Goal: Information Seeking & Learning: Find specific fact

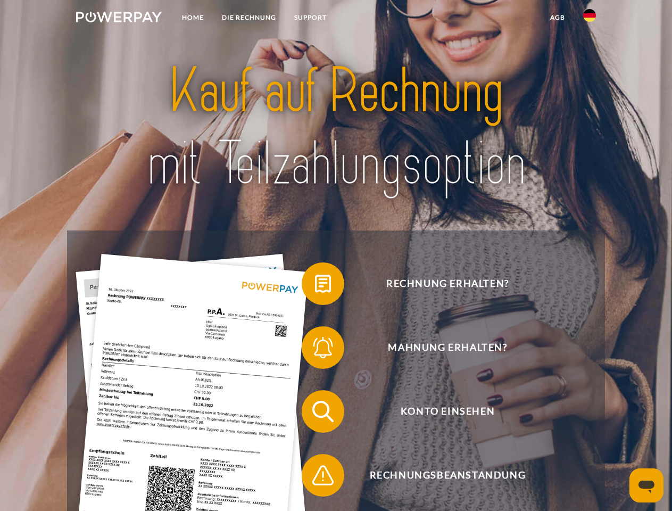
click at [119, 19] on img at bounding box center [119, 17] width 86 height 11
click at [590, 19] on img at bounding box center [590, 15] width 13 height 13
click at [557, 18] on link "agb" at bounding box center [558, 17] width 33 height 19
click at [315, 286] on span at bounding box center [307, 283] width 53 height 53
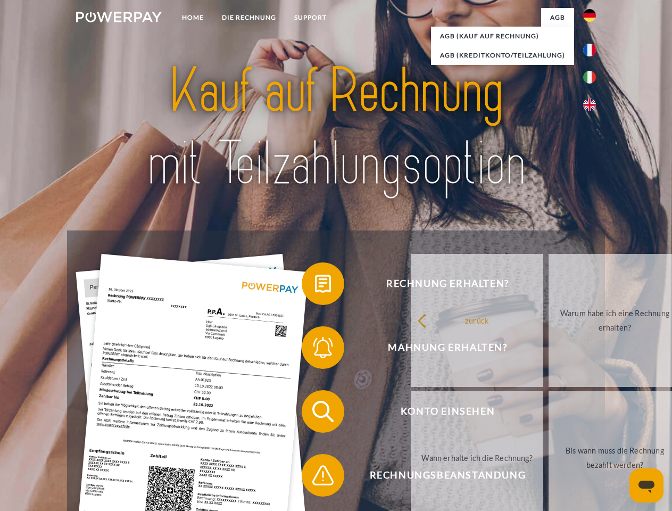
click at [315, 350] on span at bounding box center [307, 347] width 53 height 53
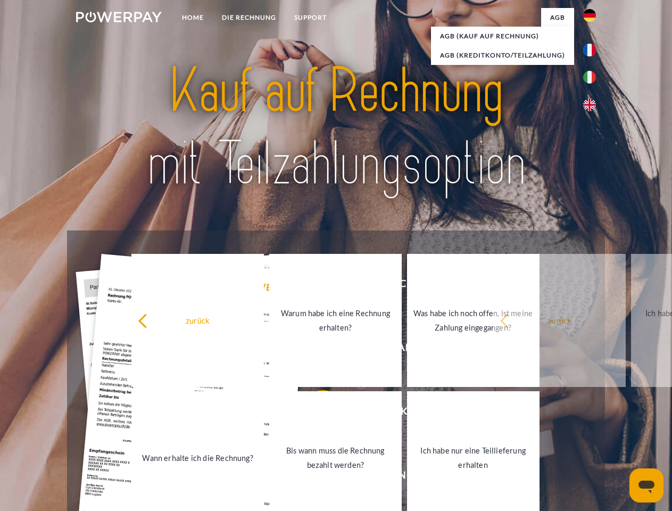
click at [315, 414] on link "Bis wann muss die Rechnung bezahlt werden?" at bounding box center [335, 457] width 133 height 133
click at [315, 478] on span at bounding box center [307, 475] width 53 height 53
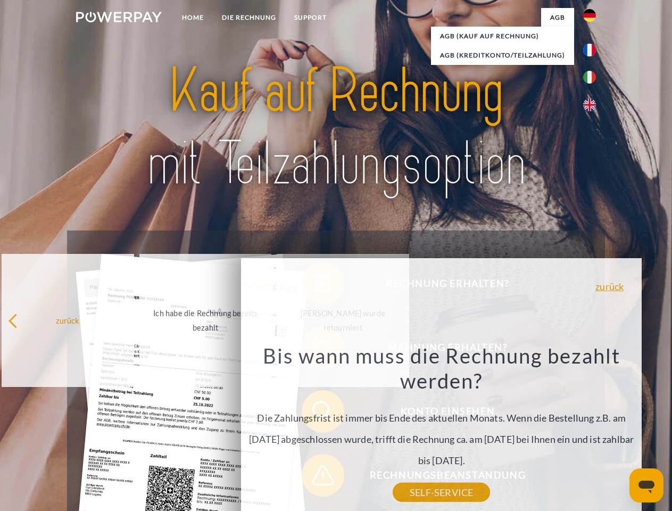
click at [647, 486] on icon "Messaging-Fenster öffnen" at bounding box center [647, 487] width 16 height 13
